Goal: Information Seeking & Learning: Learn about a topic

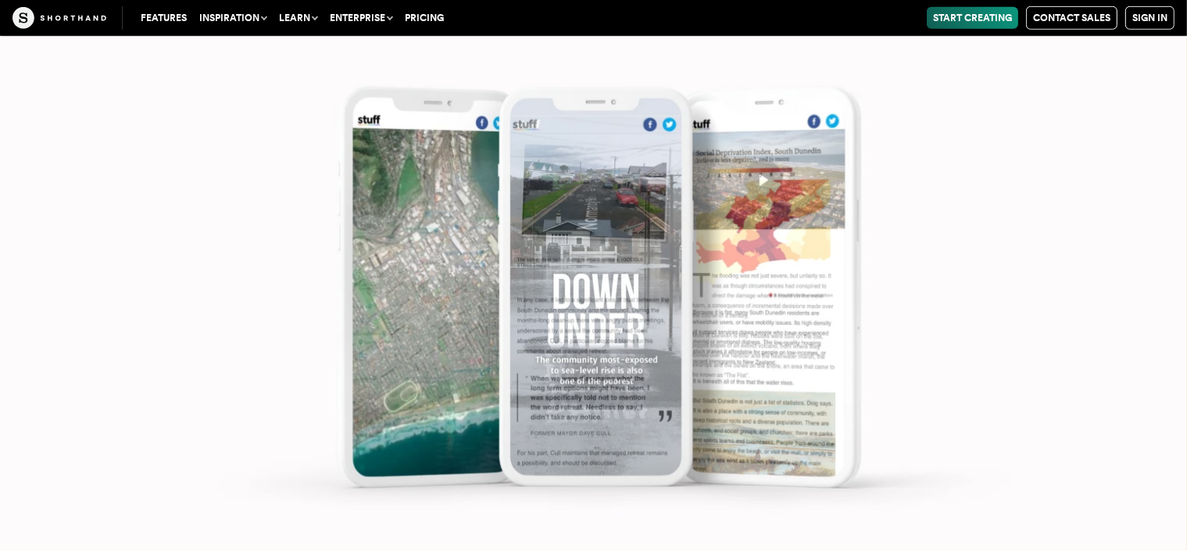
scroll to position [6942, 0]
click at [625, 215] on img at bounding box center [593, 275] width 1187 height 550
click at [772, 253] on img at bounding box center [593, 275] width 1187 height 550
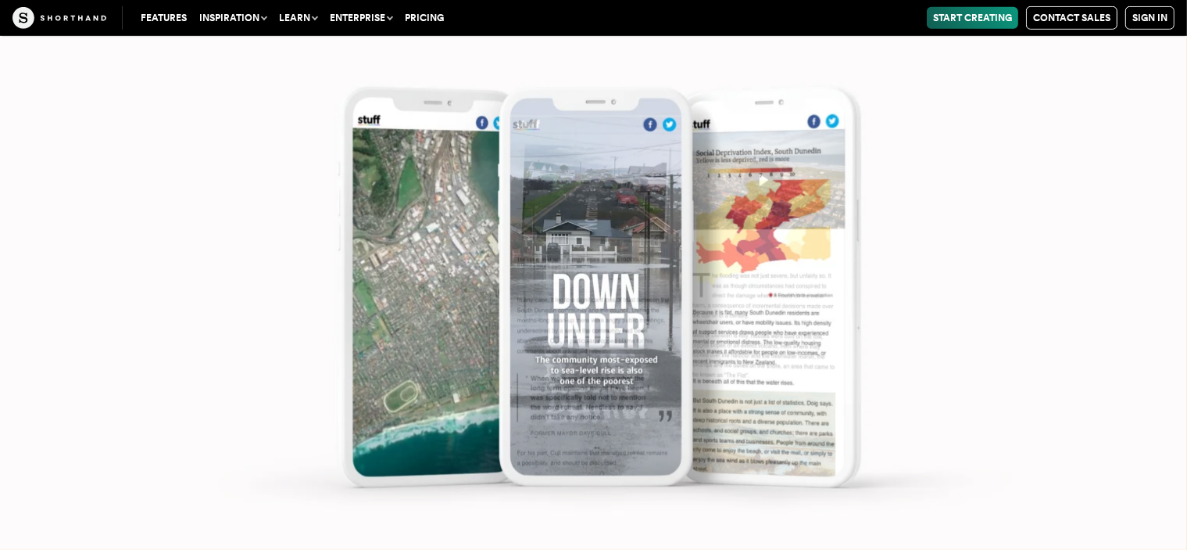
scroll to position [6848, 0]
click at [1056, 123] on img at bounding box center [593, 275] width 1187 height 550
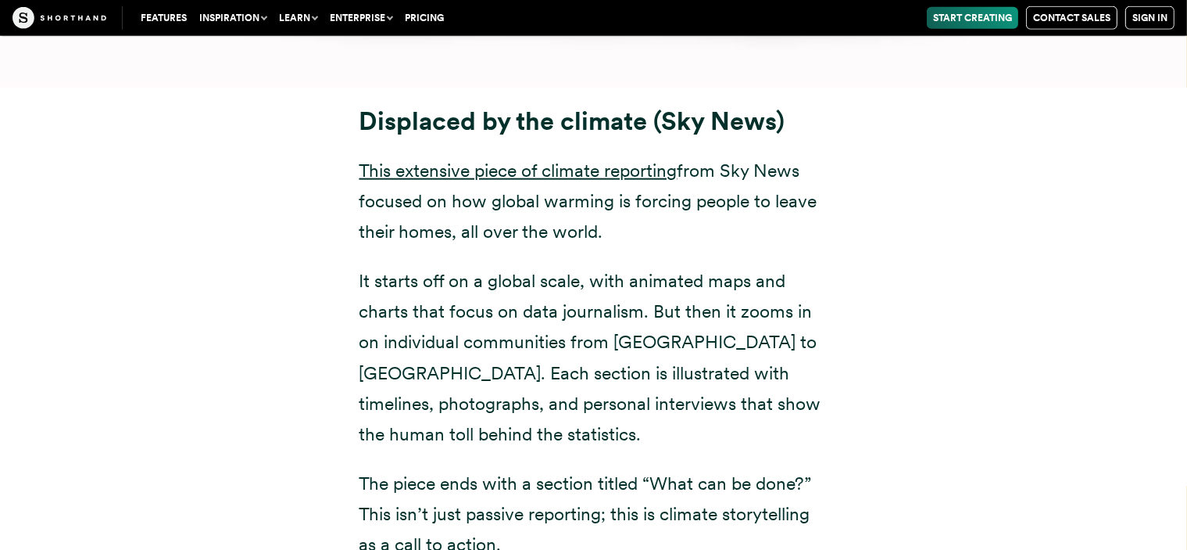
scroll to position [7266, 0]
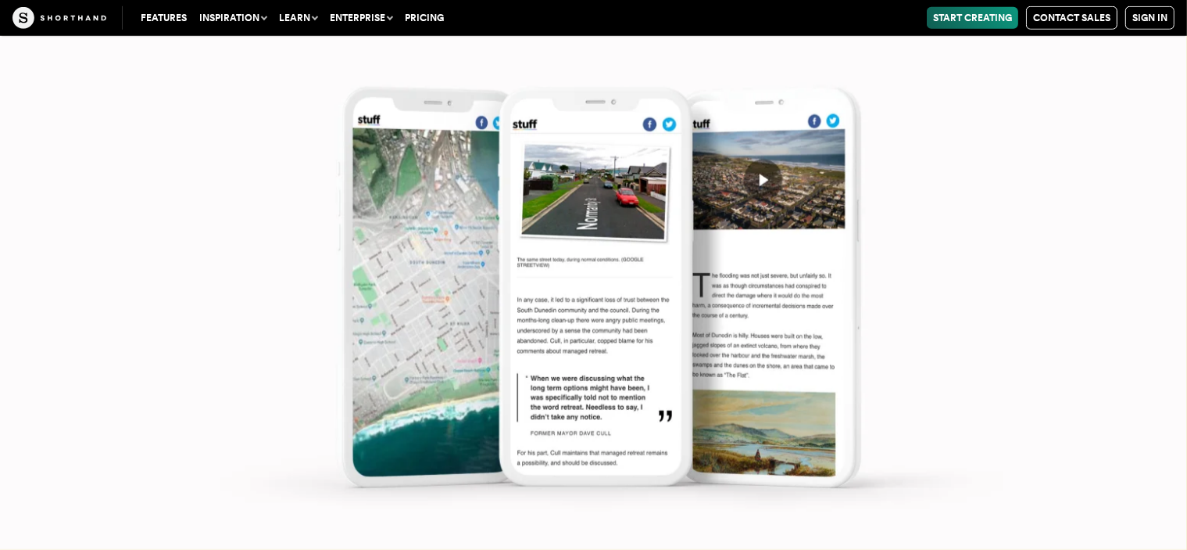
click at [760, 156] on img at bounding box center [593, 275] width 1187 height 550
click at [766, 165] on img at bounding box center [593, 275] width 1187 height 550
click at [761, 162] on img at bounding box center [593, 275] width 1187 height 550
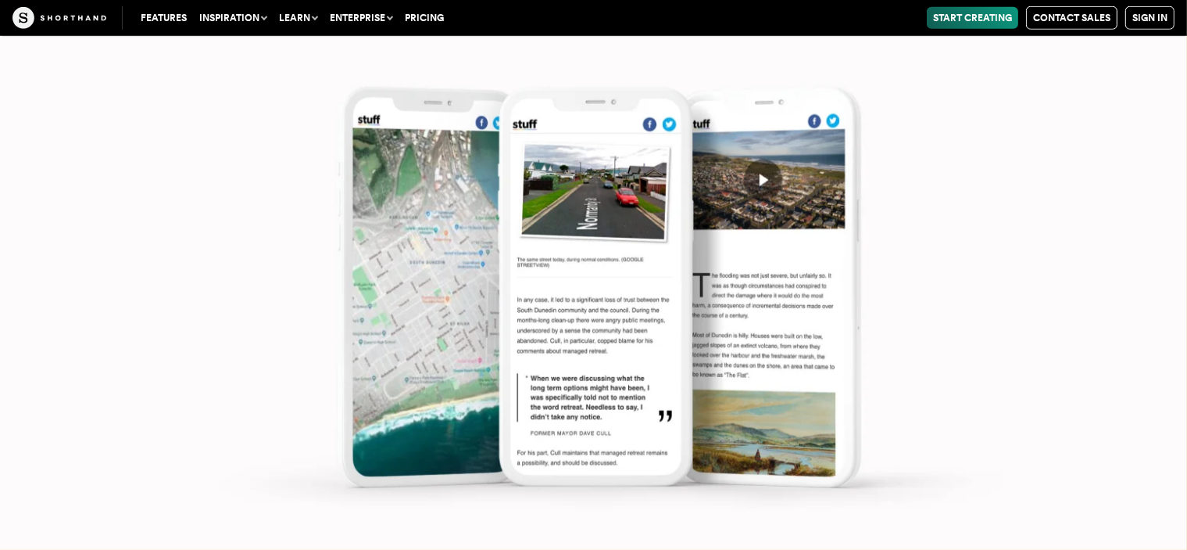
click at [761, 162] on img at bounding box center [593, 275] width 1187 height 550
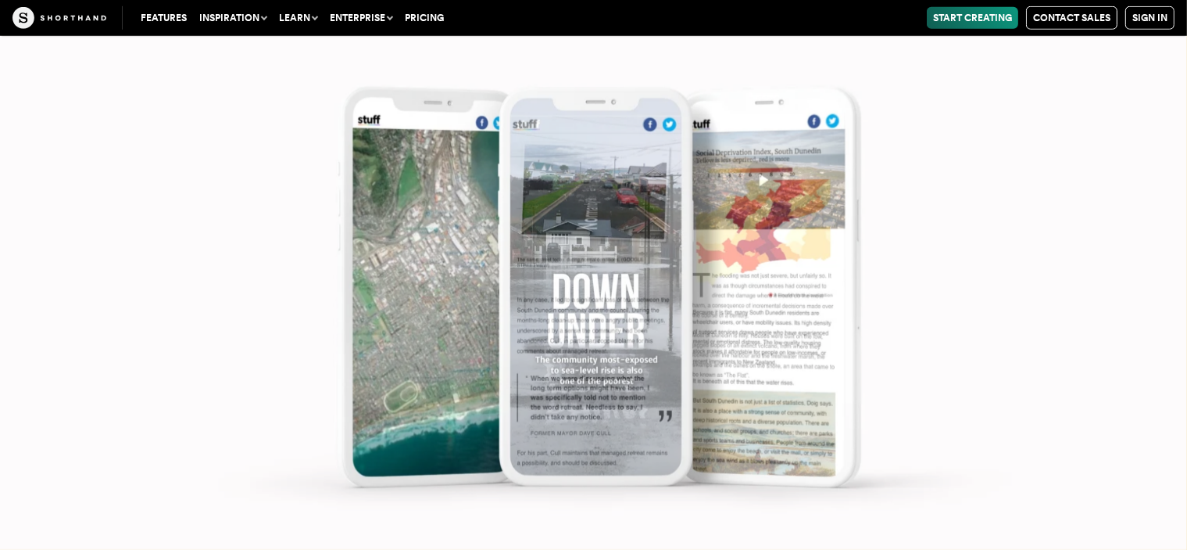
scroll to position [6785, 0]
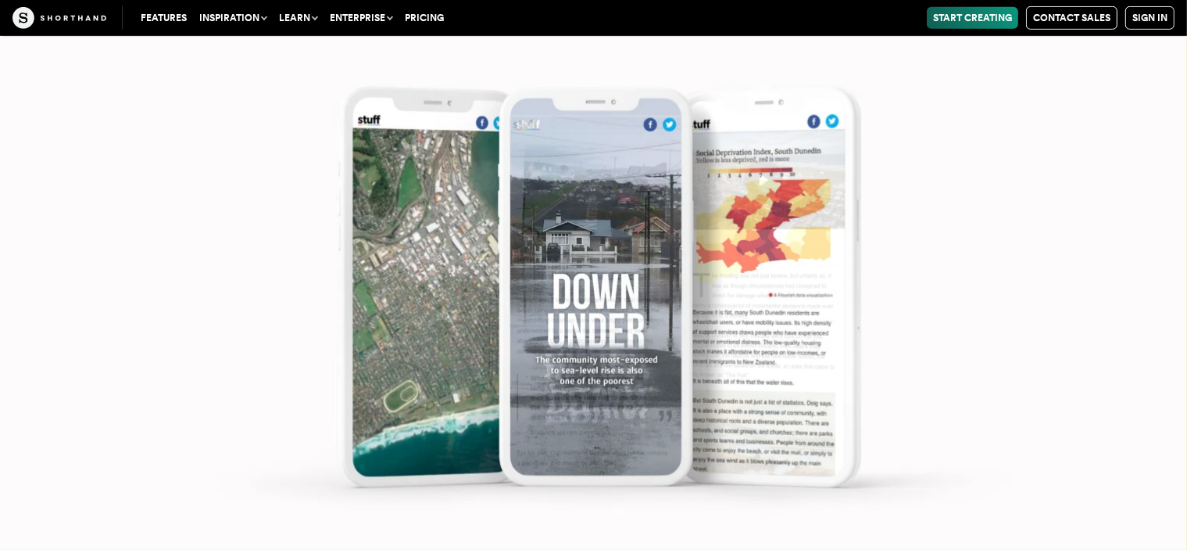
click at [634, 250] on img at bounding box center [593, 275] width 1187 height 550
click at [763, 179] on img at bounding box center [593, 275] width 1187 height 550
click at [763, 178] on img at bounding box center [593, 275] width 1187 height 550
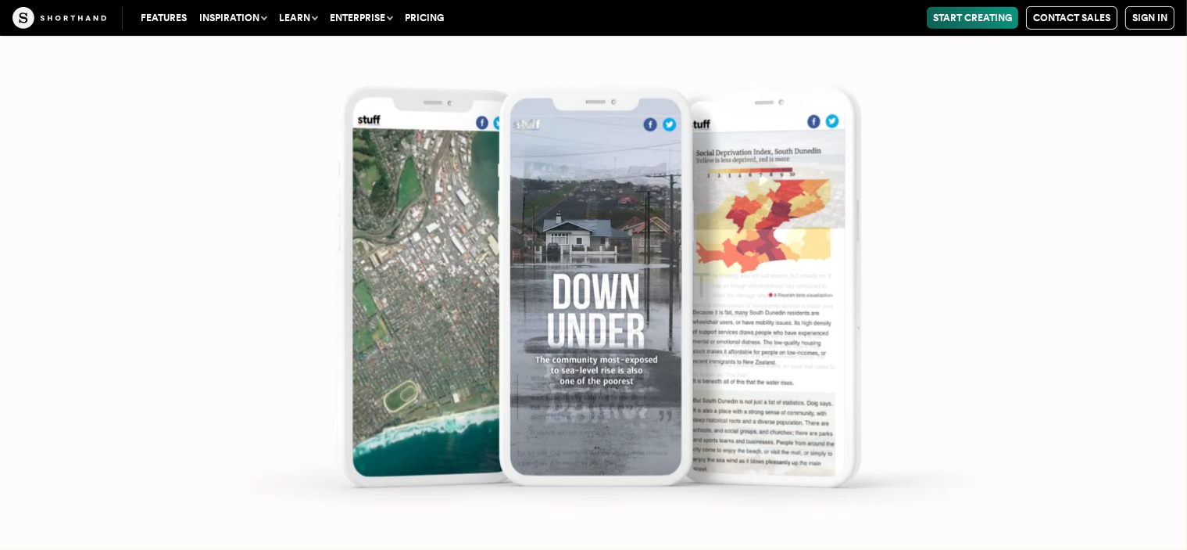
click at [763, 178] on img at bounding box center [593, 275] width 1187 height 550
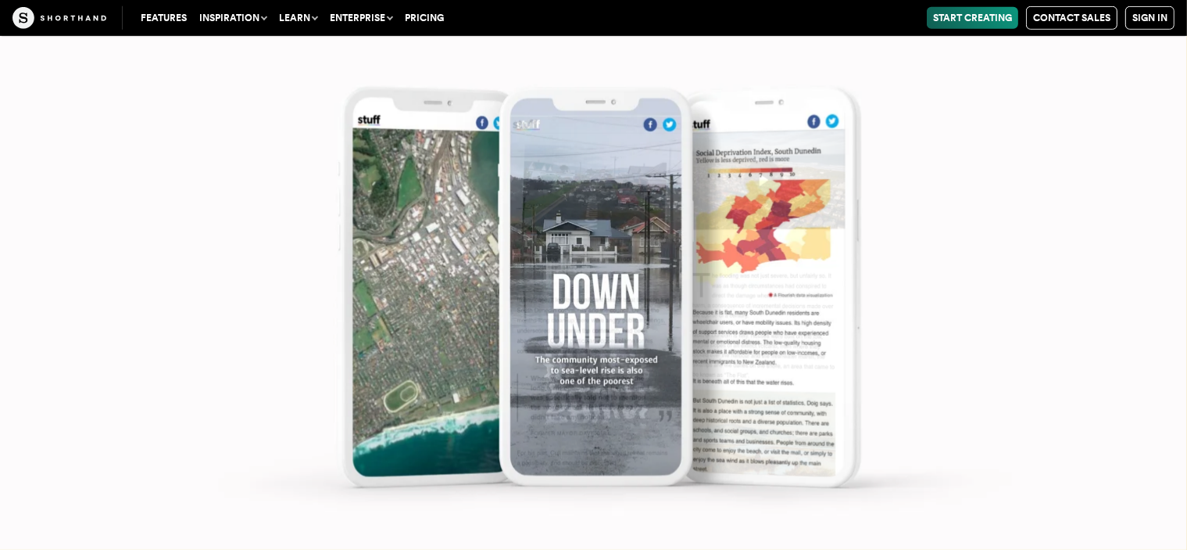
click at [763, 178] on img at bounding box center [593, 275] width 1187 height 550
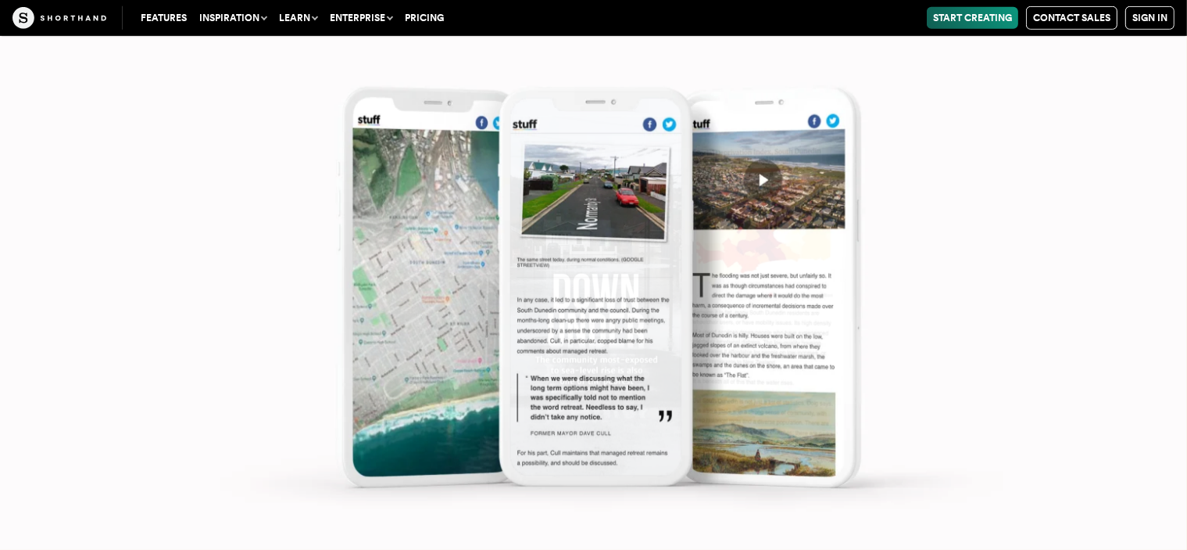
scroll to position [7266, 0]
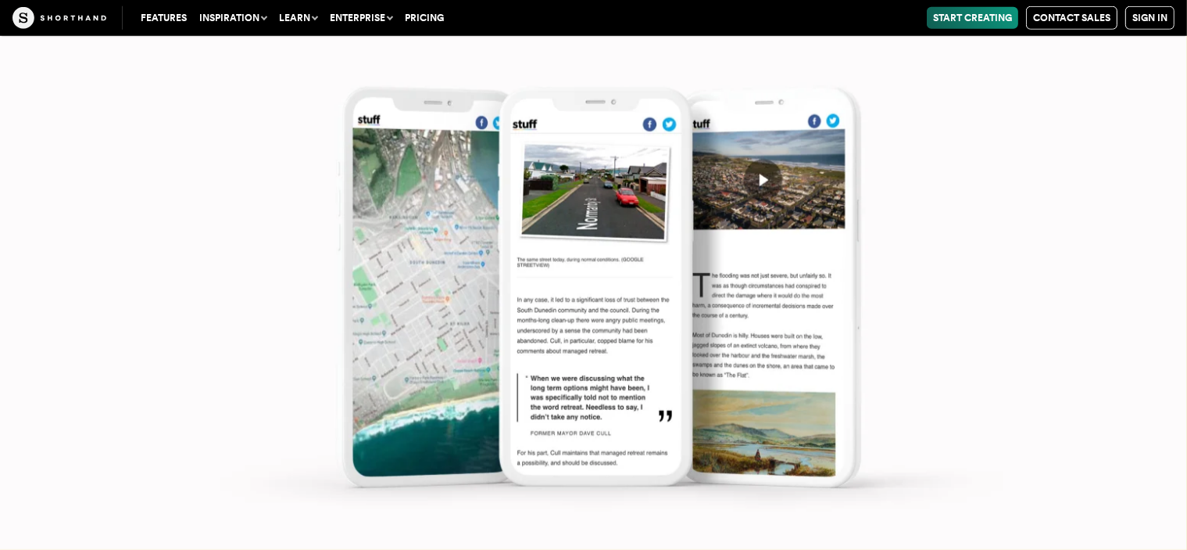
click at [759, 160] on img at bounding box center [593, 275] width 1187 height 550
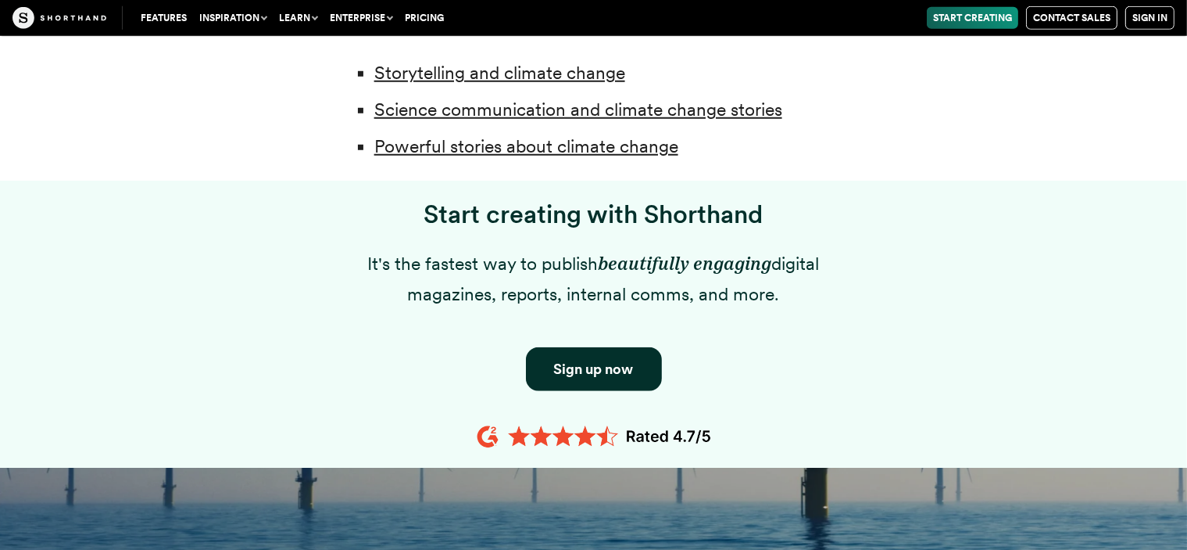
scroll to position [1302, 0]
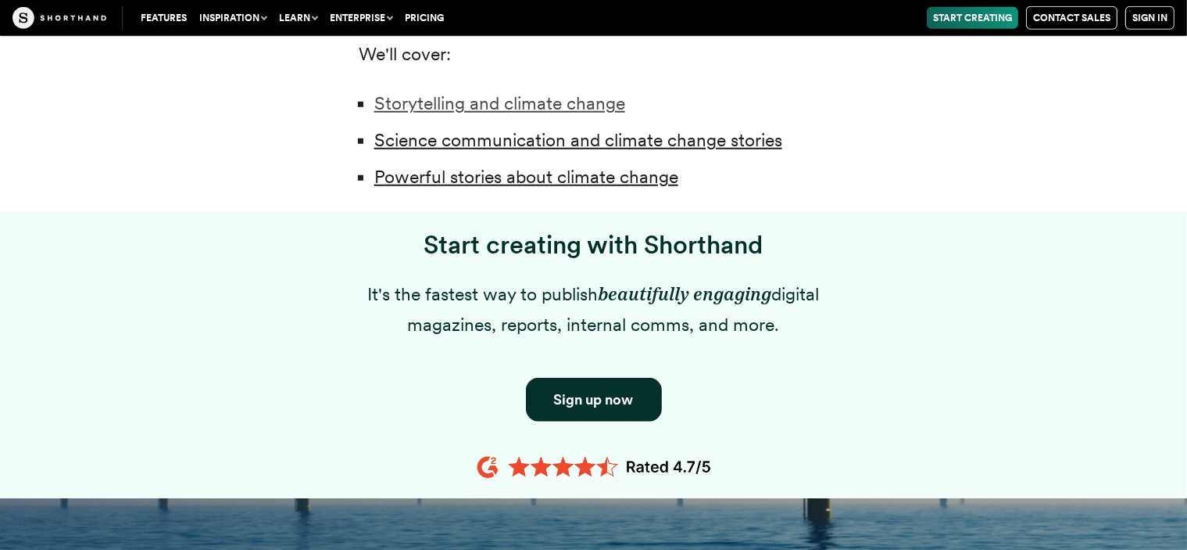
click at [469, 106] on link "Storytelling and climate change" at bounding box center [499, 103] width 251 height 22
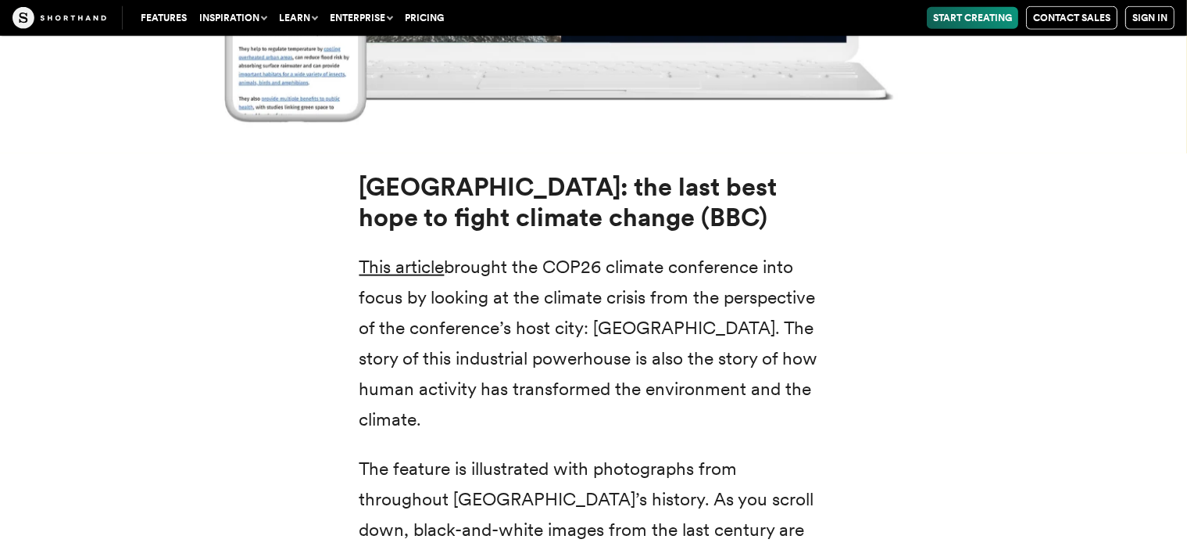
scroll to position [19611, 0]
